Goal: Task Accomplishment & Management: Manage account settings

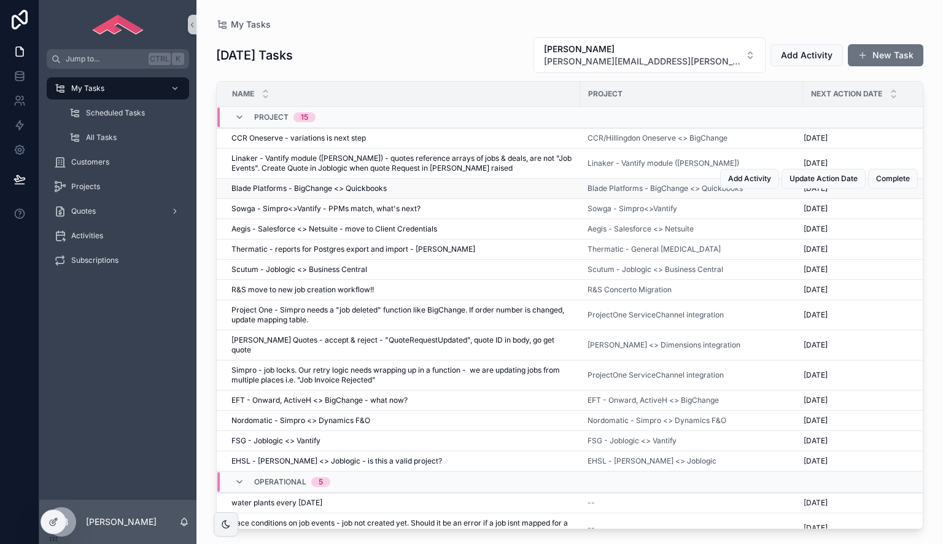
scroll to position [112, 0]
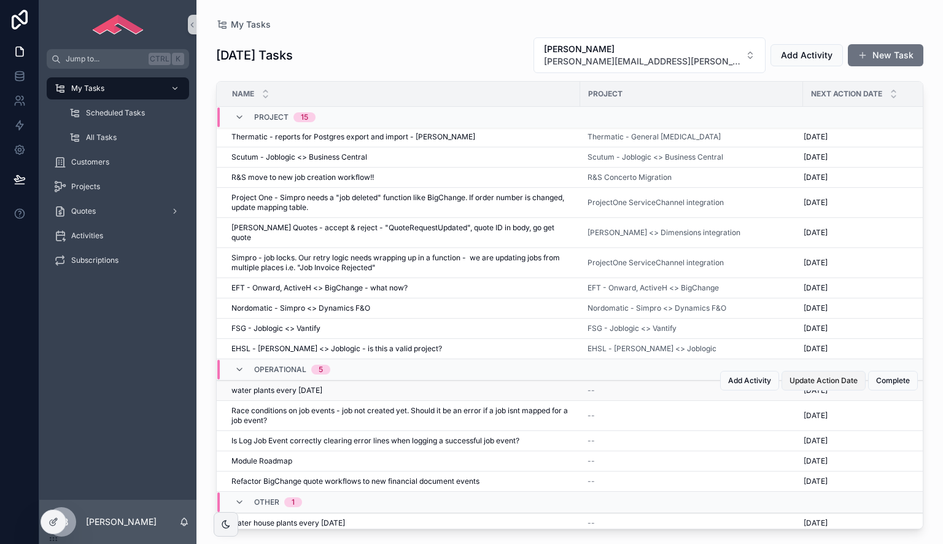
click at [841, 376] on span "Update Action Date" at bounding box center [824, 381] width 68 height 10
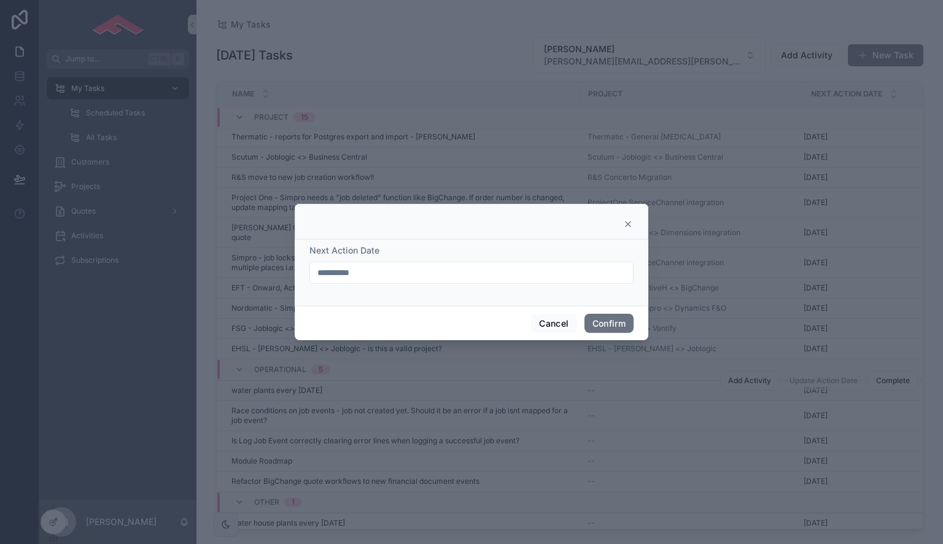
click at [507, 275] on input "**********" at bounding box center [471, 272] width 323 height 17
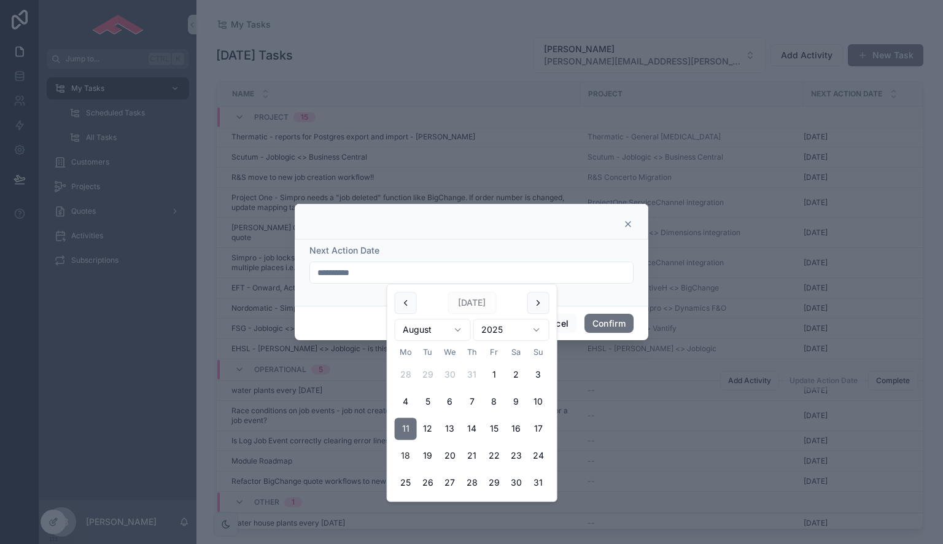
click at [402, 462] on button "18" at bounding box center [406, 456] width 22 height 22
type input "**********"
click at [595, 326] on button "Confirm" at bounding box center [609, 324] width 49 height 20
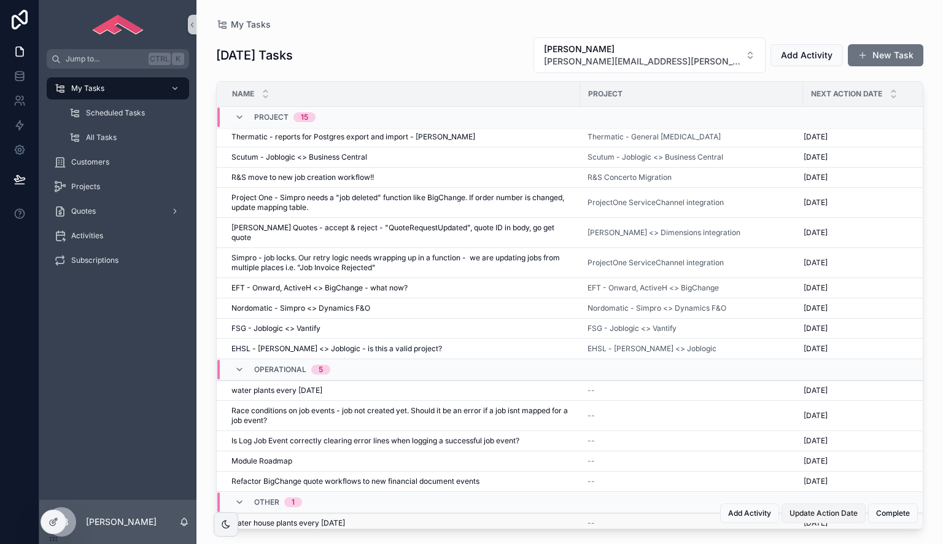
click at [799, 509] on span "Update Action Date" at bounding box center [824, 514] width 68 height 10
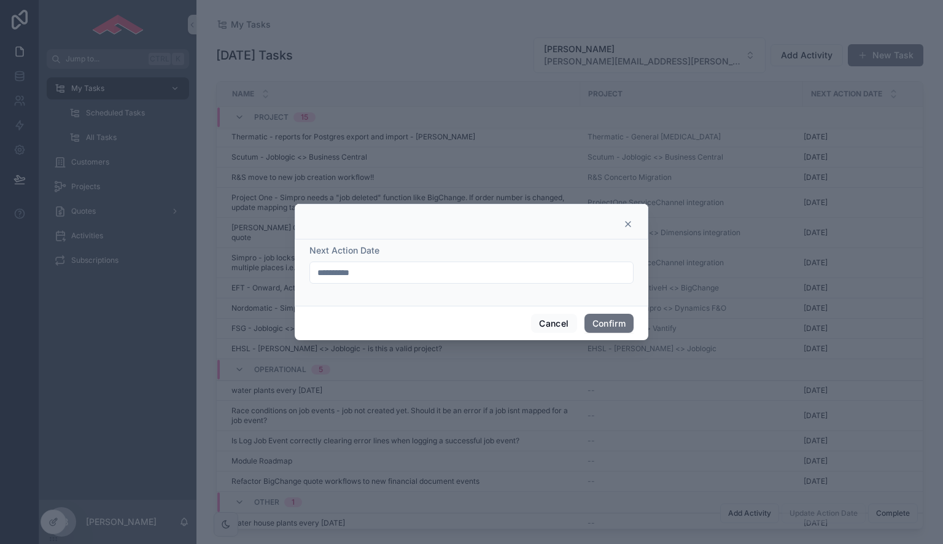
click at [440, 265] on input "**********" at bounding box center [471, 272] width 323 height 17
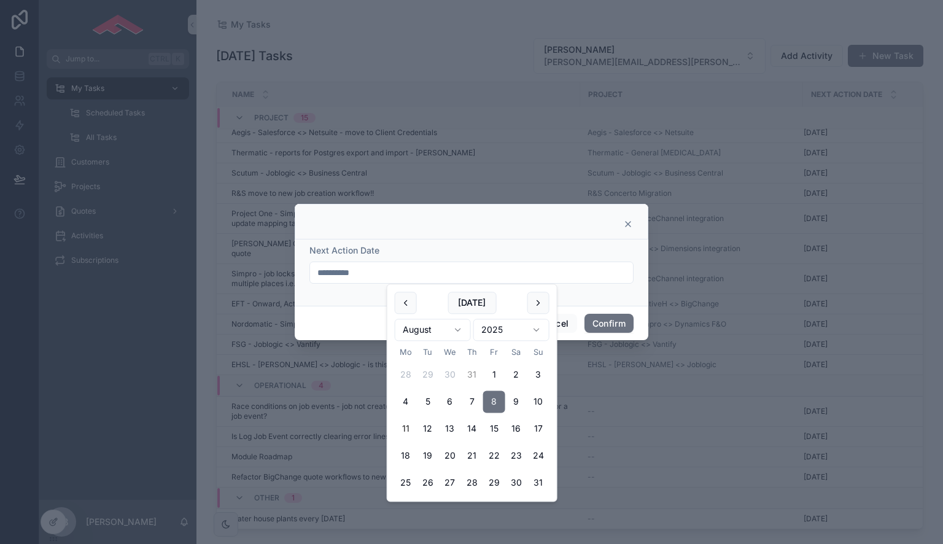
scroll to position [93, 0]
click at [495, 429] on button "15" at bounding box center [494, 429] width 22 height 22
type input "**********"
click at [606, 327] on button "Confirm" at bounding box center [609, 324] width 49 height 20
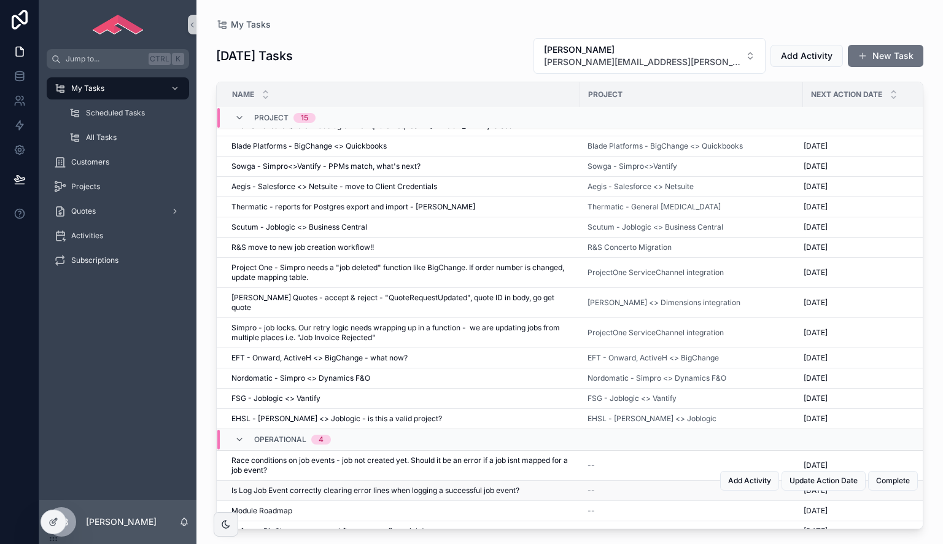
scroll to position [0, 0]
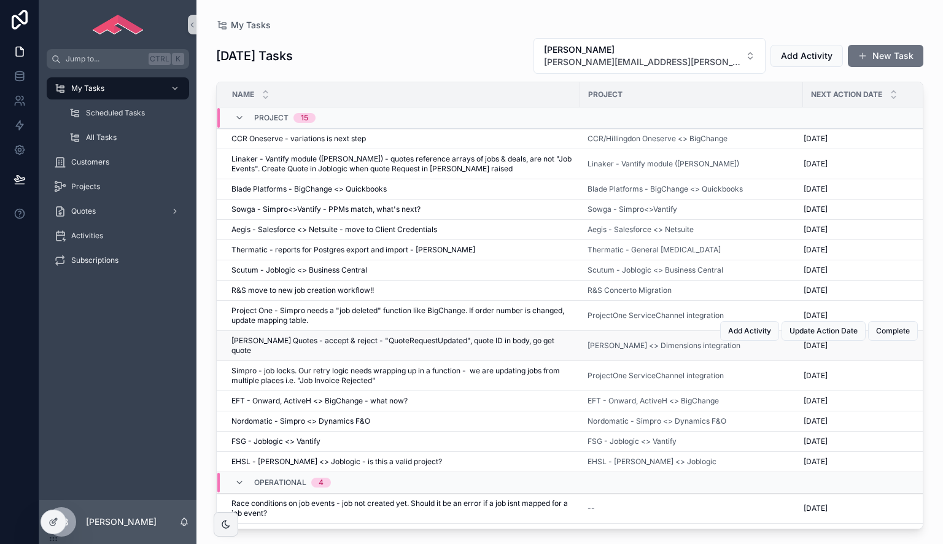
click at [397, 340] on span "[PERSON_NAME] Quotes - accept & reject - "QuoteRequestUpdated", quote ID in bod…" at bounding box center [402, 346] width 341 height 20
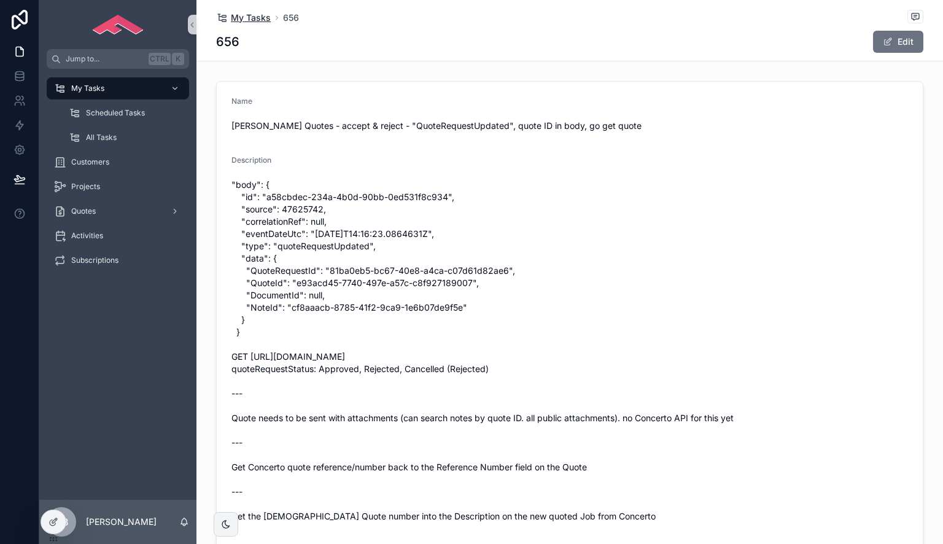
click at [248, 21] on span "My Tasks" at bounding box center [251, 18] width 40 height 12
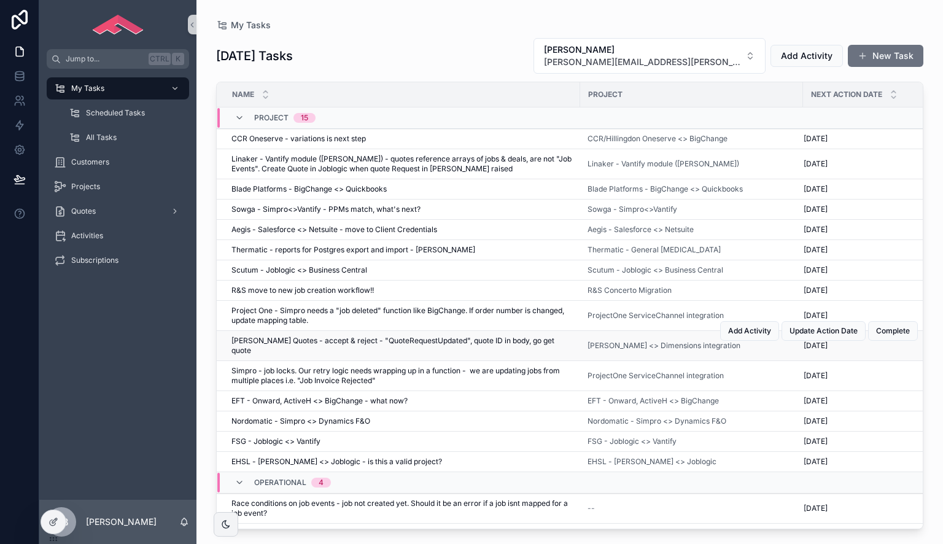
click at [423, 340] on span "[PERSON_NAME] Quotes - accept & reject - "QuoteRequestUpdated", quote ID in bod…" at bounding box center [402, 346] width 341 height 20
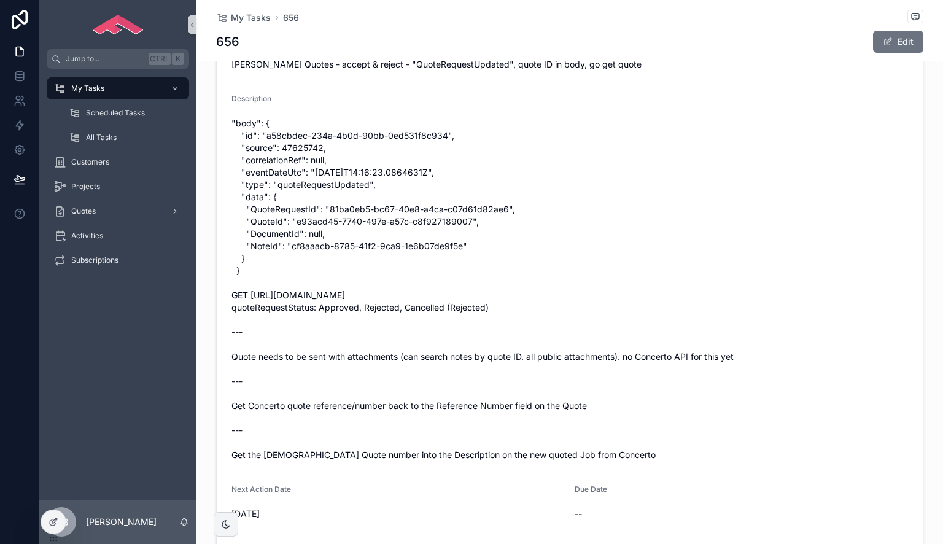
scroll to position [123, 0]
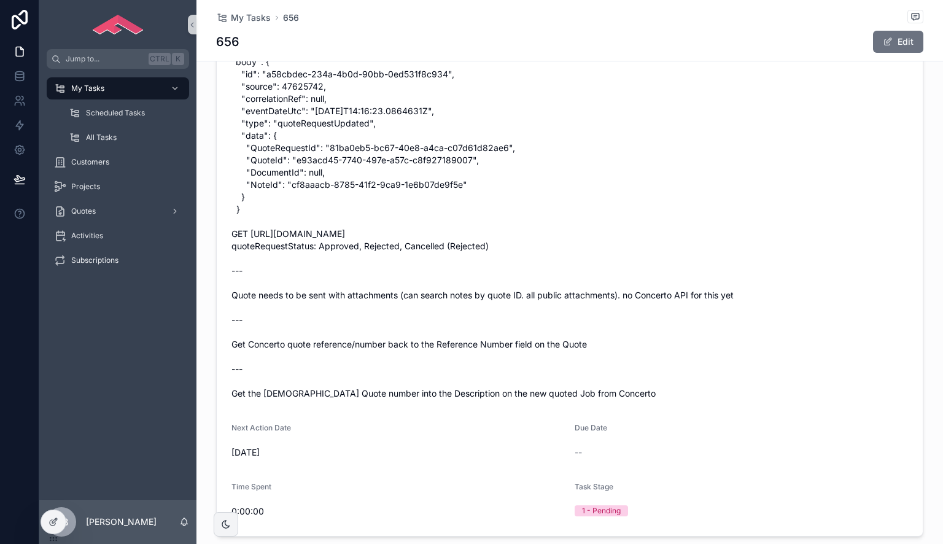
click at [450, 345] on span ""body": { "id": "a58cbdec-234a-4b0d-90bb-0ed531f8c934", "source": 47625742, "co…" at bounding box center [570, 228] width 677 height 344
drag, startPoint x: 450, startPoint y: 345, endPoint x: 496, endPoint y: 343, distance: 45.5
click at [496, 343] on span ""body": { "id": "a58cbdec-234a-4b0d-90bb-0ed531f8c934", "source": 47625742, "co…" at bounding box center [570, 228] width 677 height 344
drag, startPoint x: 496, startPoint y: 343, endPoint x: 457, endPoint y: 344, distance: 38.7
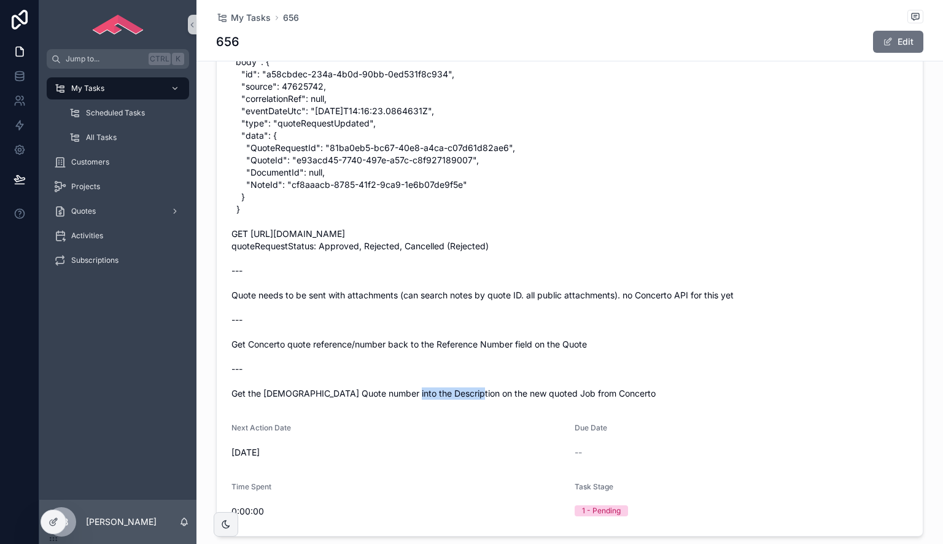
click at [457, 344] on span ""body": { "id": "a58cbdec-234a-4b0d-90bb-0ed531f8c934", "source": 47625742, "co…" at bounding box center [570, 228] width 677 height 344
drag, startPoint x: 457, startPoint y: 344, endPoint x: 479, endPoint y: 343, distance: 22.1
click at [479, 343] on span ""body": { "id": "a58cbdec-234a-4b0d-90bb-0ed531f8c934", "source": 47625742, "co…" at bounding box center [570, 228] width 677 height 344
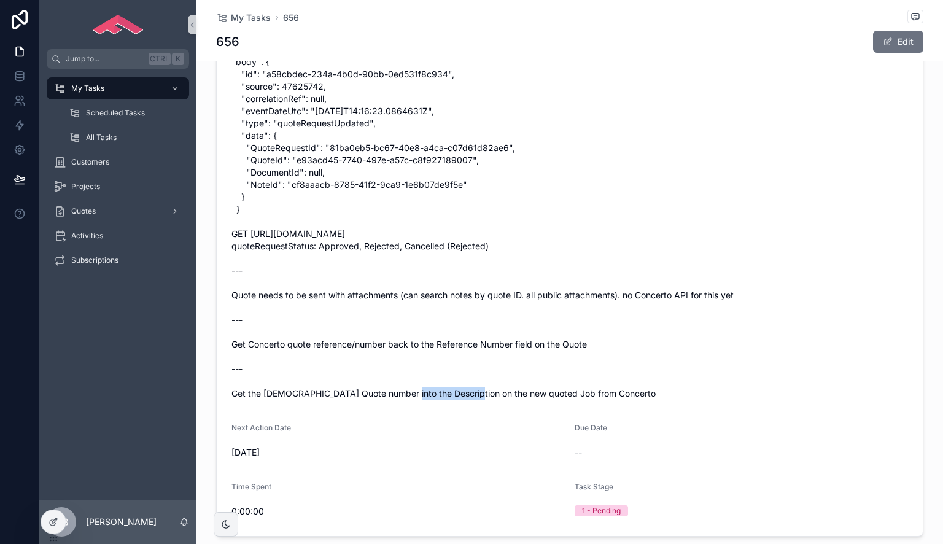
drag, startPoint x: 479, startPoint y: 343, endPoint x: 468, endPoint y: 343, distance: 11.1
click at [468, 343] on span ""body": { "id": "a58cbdec-234a-4b0d-90bb-0ed531f8c934", "source": 47625742, "co…" at bounding box center [570, 228] width 677 height 344
drag, startPoint x: 468, startPoint y: 343, endPoint x: 480, endPoint y: 342, distance: 11.7
click at [480, 342] on span ""body": { "id": "a58cbdec-234a-4b0d-90bb-0ed531f8c934", "source": 47625742, "co…" at bounding box center [570, 228] width 677 height 344
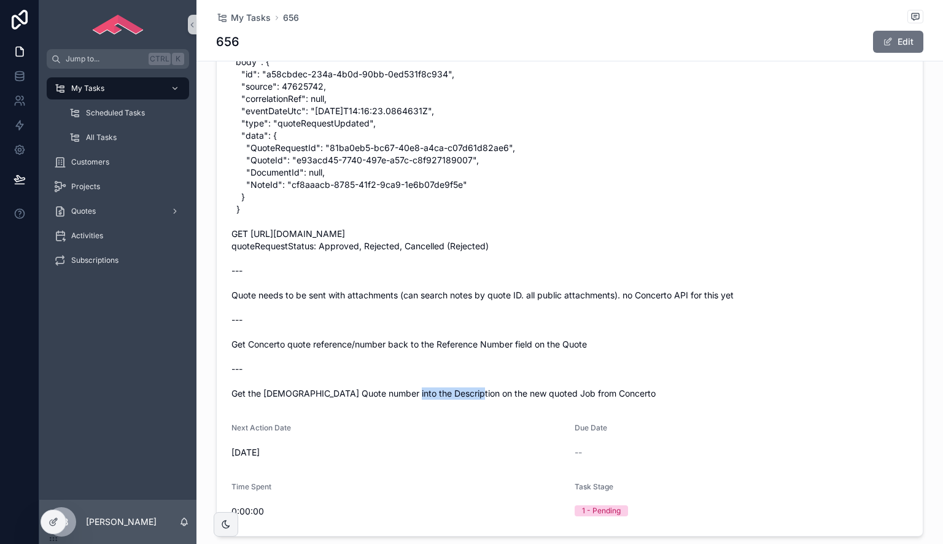
click at [480, 342] on span ""body": { "id": "a58cbdec-234a-4b0d-90bb-0ed531f8c934", "source": 47625742, "co…" at bounding box center [570, 228] width 677 height 344
drag, startPoint x: 480, startPoint y: 342, endPoint x: 463, endPoint y: 342, distance: 16.6
click at [463, 342] on span ""body": { "id": "a58cbdec-234a-4b0d-90bb-0ed531f8c934", "source": 47625742, "co…" at bounding box center [570, 228] width 677 height 344
drag, startPoint x: 463, startPoint y: 342, endPoint x: 477, endPoint y: 343, distance: 14.1
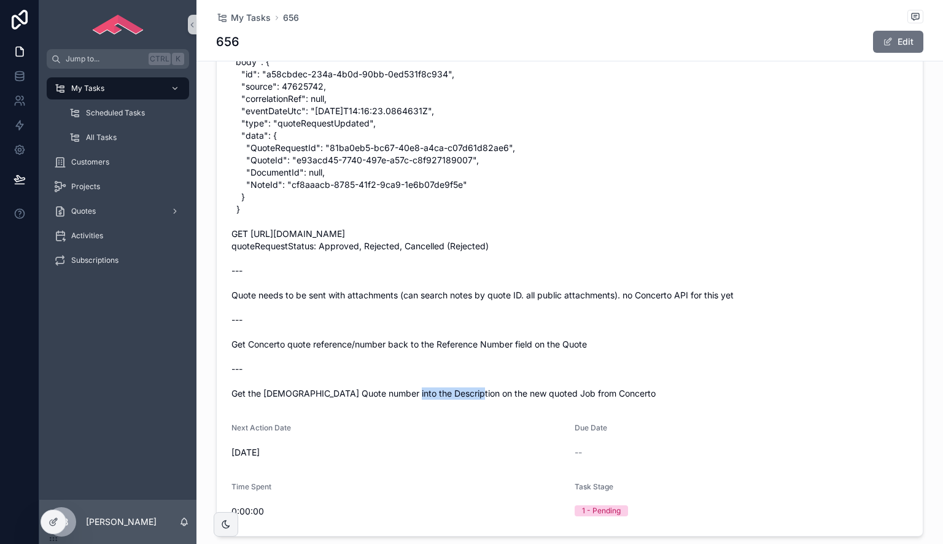
click at [477, 343] on span ""body": { "id": "a58cbdec-234a-4b0d-90bb-0ed531f8c934", "source": 47625742, "co…" at bounding box center [570, 228] width 677 height 344
drag, startPoint x: 477, startPoint y: 343, endPoint x: 469, endPoint y: 344, distance: 8.1
click at [469, 344] on span ""body": { "id": "a58cbdec-234a-4b0d-90bb-0ed531f8c934", "source": 47625742, "co…" at bounding box center [570, 228] width 677 height 344
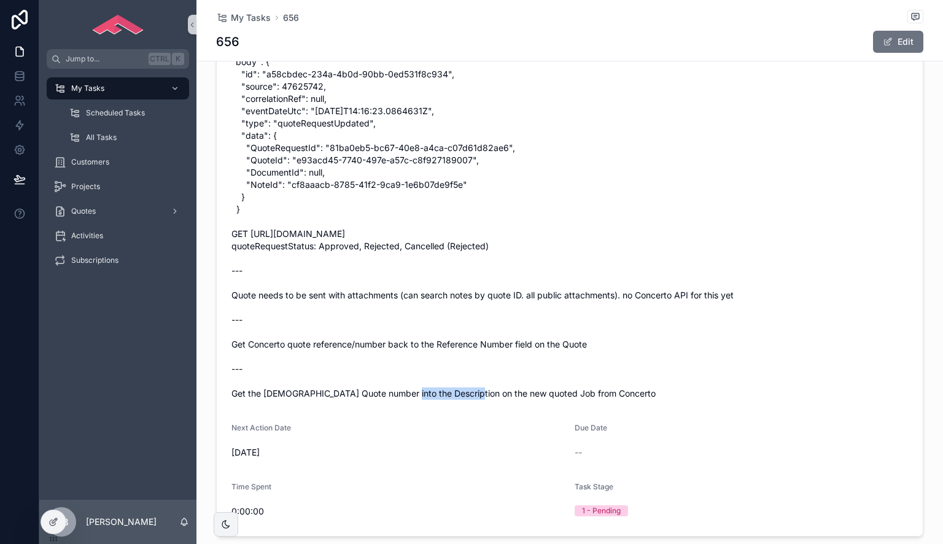
drag, startPoint x: 469, startPoint y: 344, endPoint x: 478, endPoint y: 343, distance: 8.6
click at [478, 343] on span ""body": { "id": "a58cbdec-234a-4b0d-90bb-0ed531f8c934", "source": 47625742, "co…" at bounding box center [570, 228] width 677 height 344
